Goal: Transaction & Acquisition: Purchase product/service

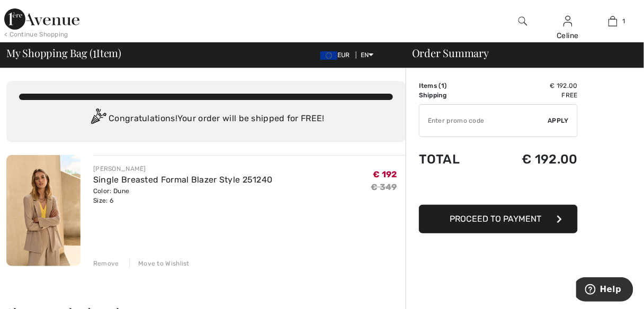
click at [534, 227] on button "Proceed to Payment" at bounding box center [498, 219] width 159 height 29
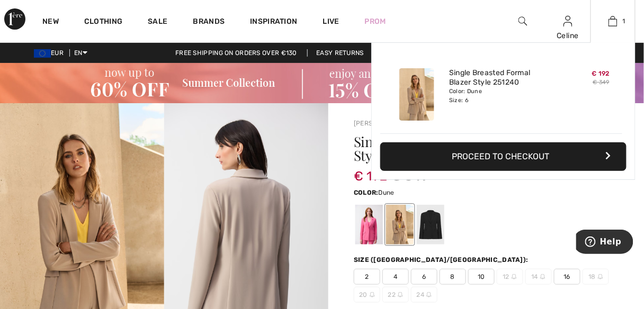
click at [492, 154] on button "Proceed to Checkout" at bounding box center [503, 156] width 246 height 29
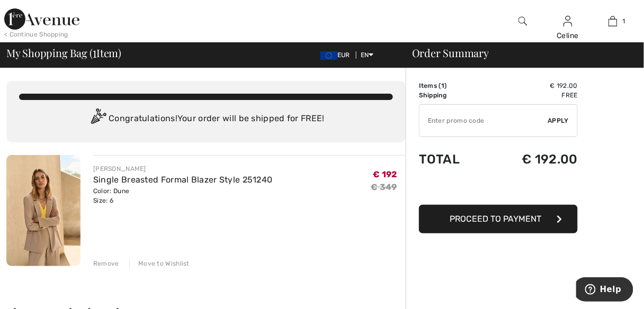
click at [488, 117] on input "TEXT" at bounding box center [483, 121] width 129 height 32
type input "EXTRA15"
click at [559, 119] on span "Apply" at bounding box center [558, 121] width 21 height 10
